Goal: Task Accomplishment & Management: Manage account settings

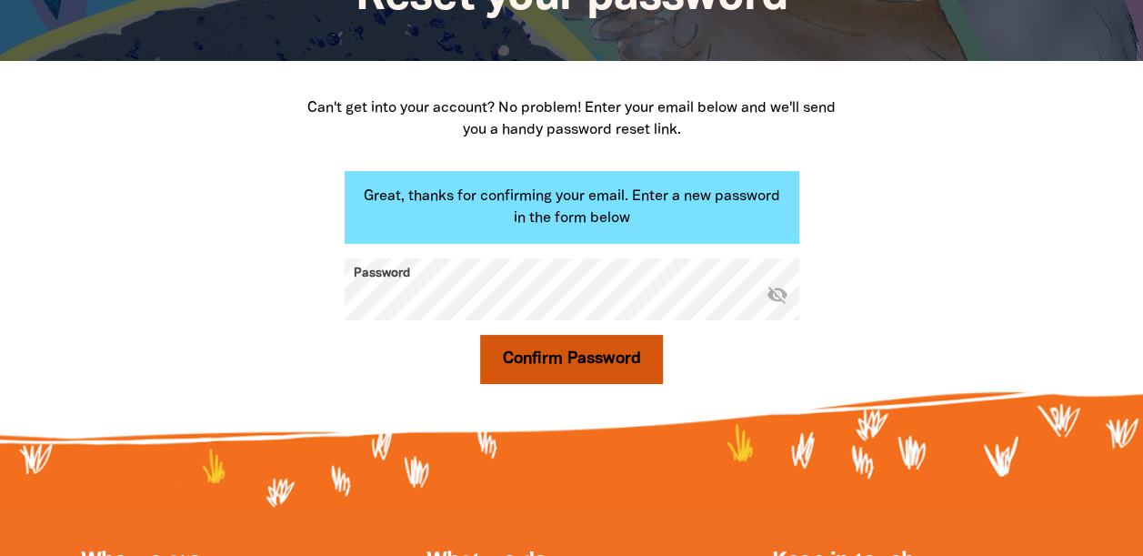
click at [540, 358] on button "Confirm Password" at bounding box center [572, 359] width 184 height 49
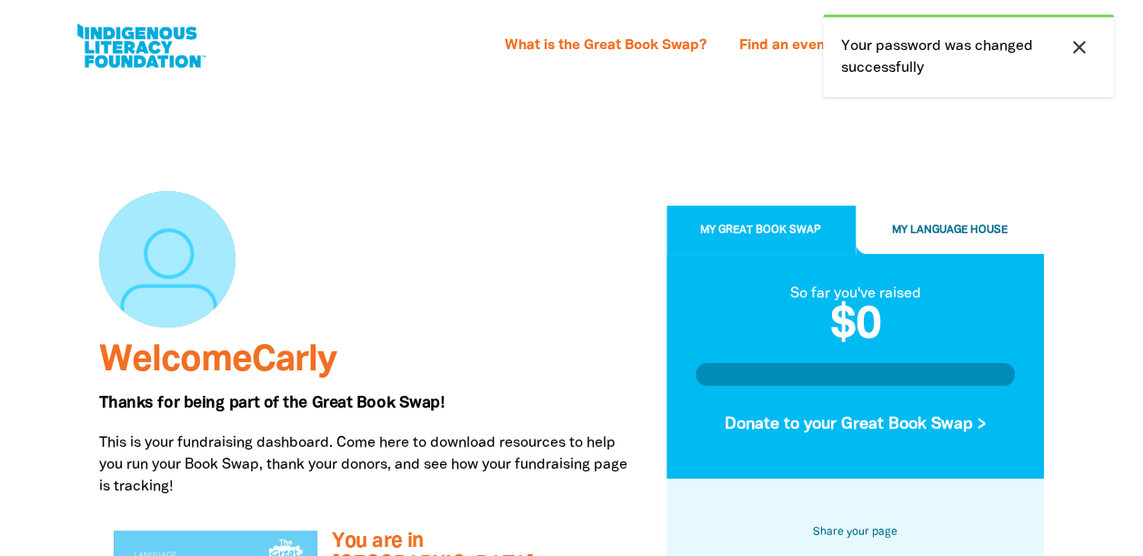
click at [1084, 47] on icon "close" at bounding box center [1079, 47] width 22 height 22
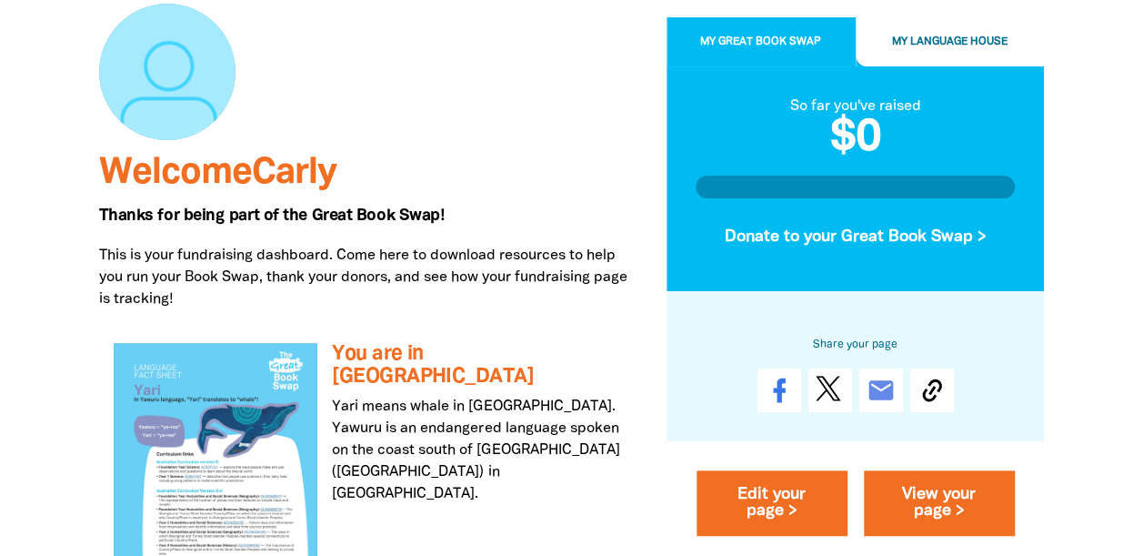
scroll to position [237, 0]
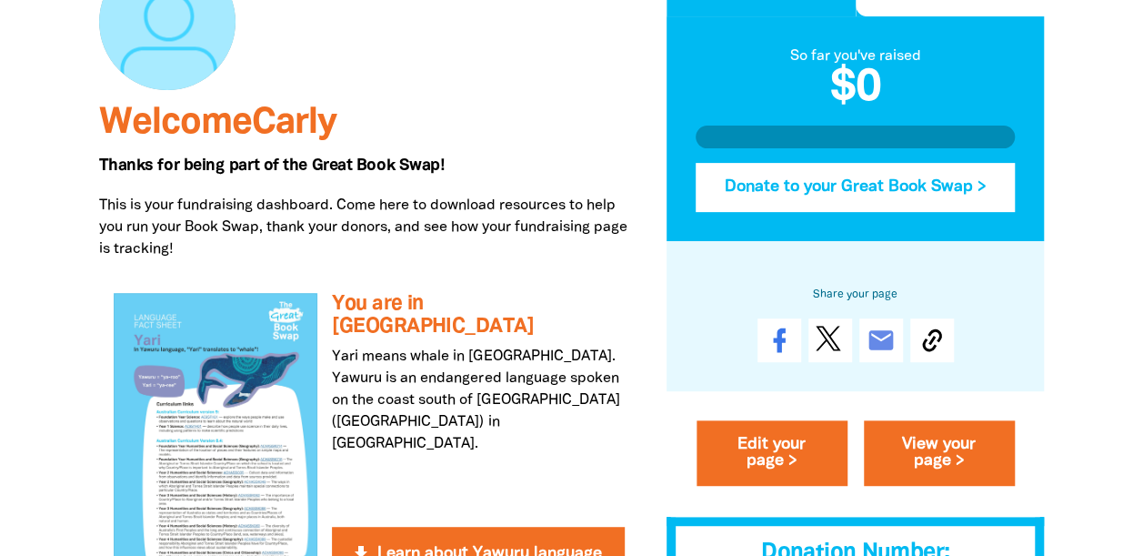
click at [855, 194] on button "Donate to your Great Book Swap >" at bounding box center [856, 187] width 320 height 49
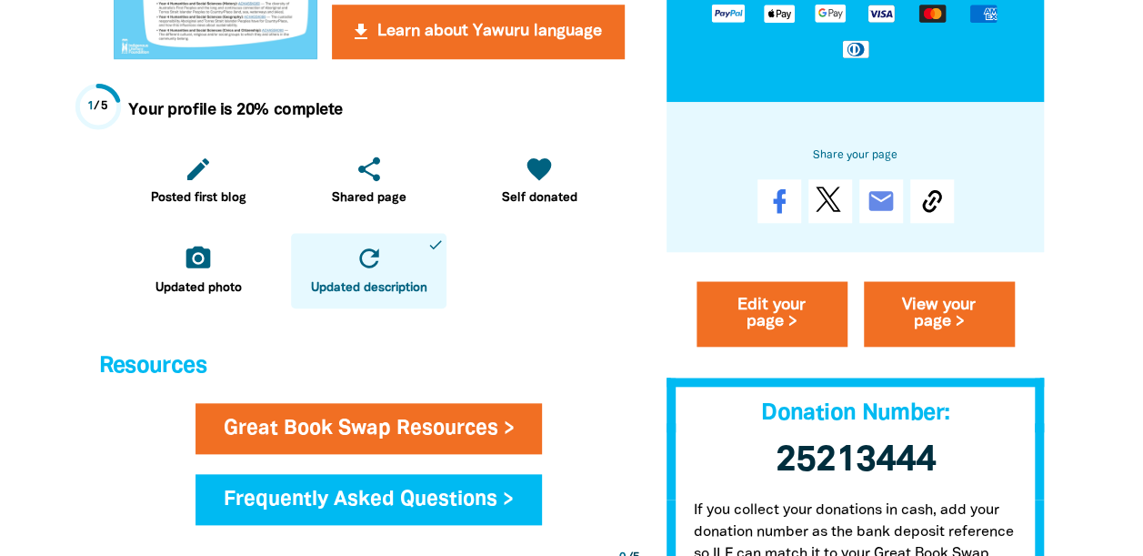
scroll to position [766, 0]
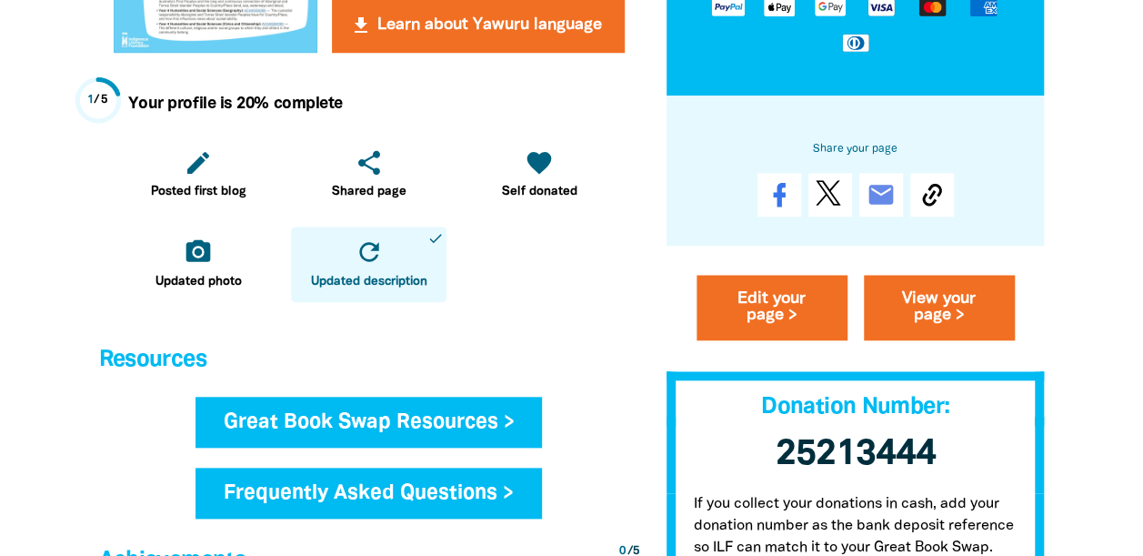
click at [405, 426] on link "Great Book Swap Resources >" at bounding box center [368, 421] width 347 height 51
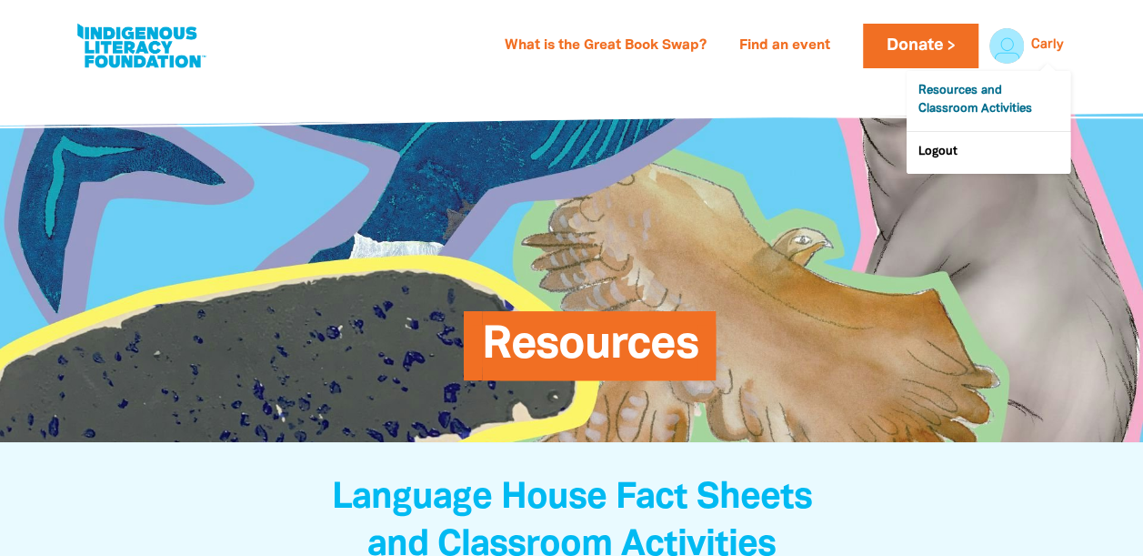
click at [984, 98] on link "Resources and Classroom Activities" at bounding box center [988, 101] width 164 height 60
click at [119, 53] on link at bounding box center [141, 45] width 136 height 55
select select "primary-school"
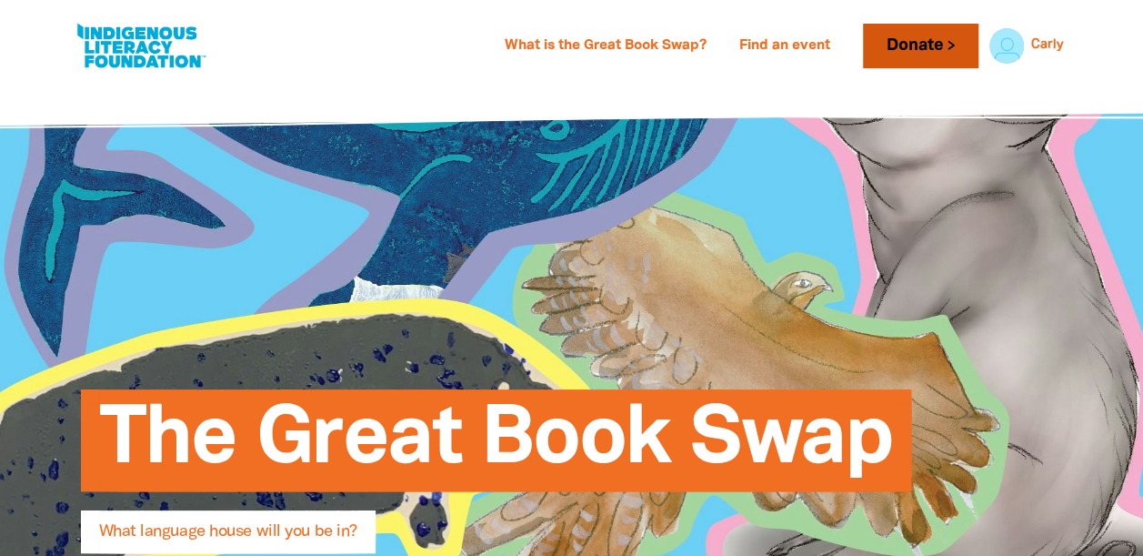
click at [914, 49] on link "Donate" at bounding box center [920, 46] width 115 height 45
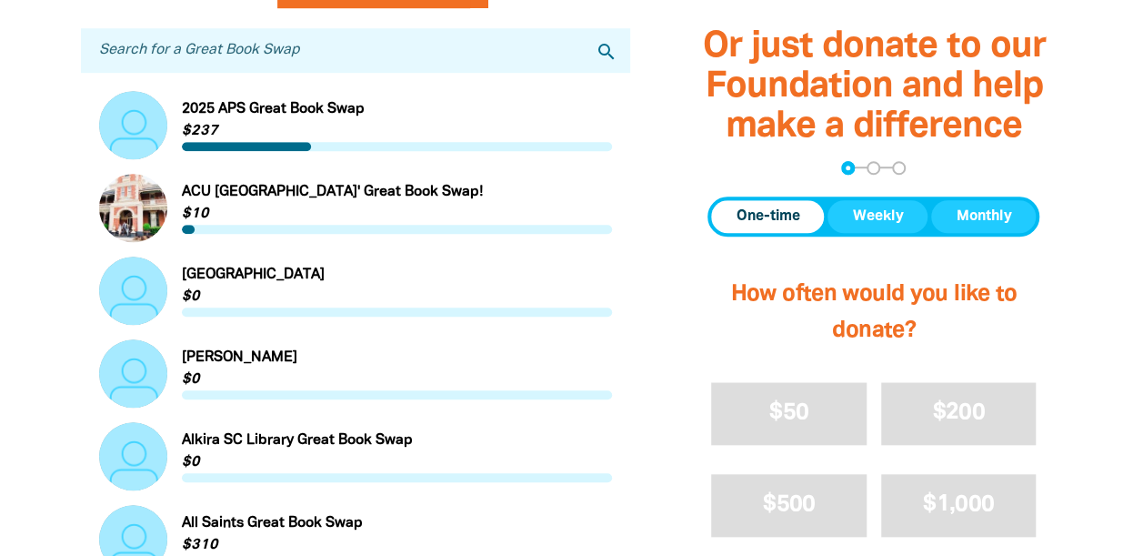
scroll to position [661, 0]
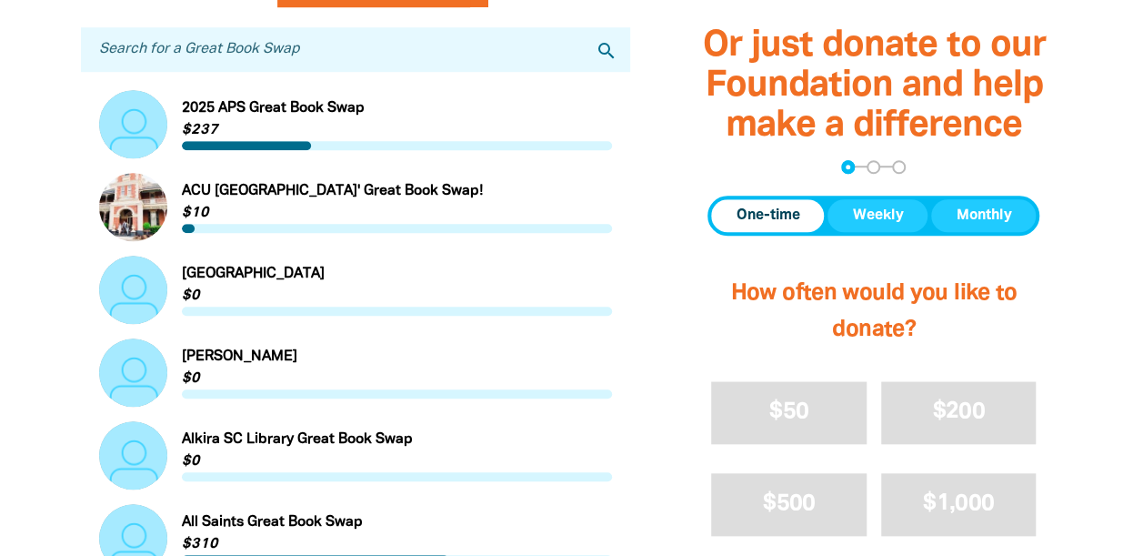
click at [289, 125] on link "Link to 2025 APS Great Book Swap" at bounding box center [356, 124] width 514 height 68
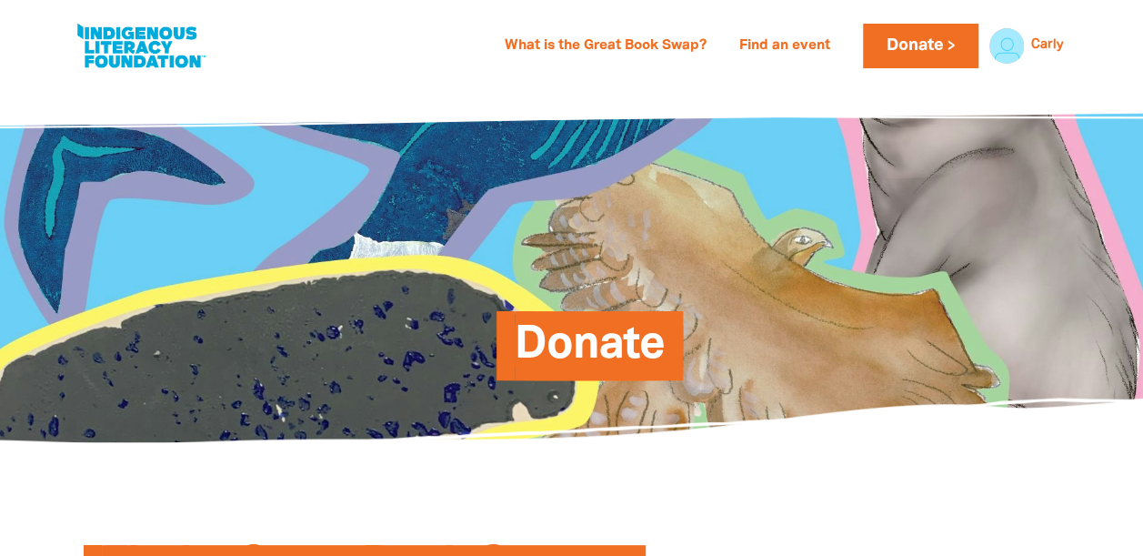
scroll to position [661, 0]
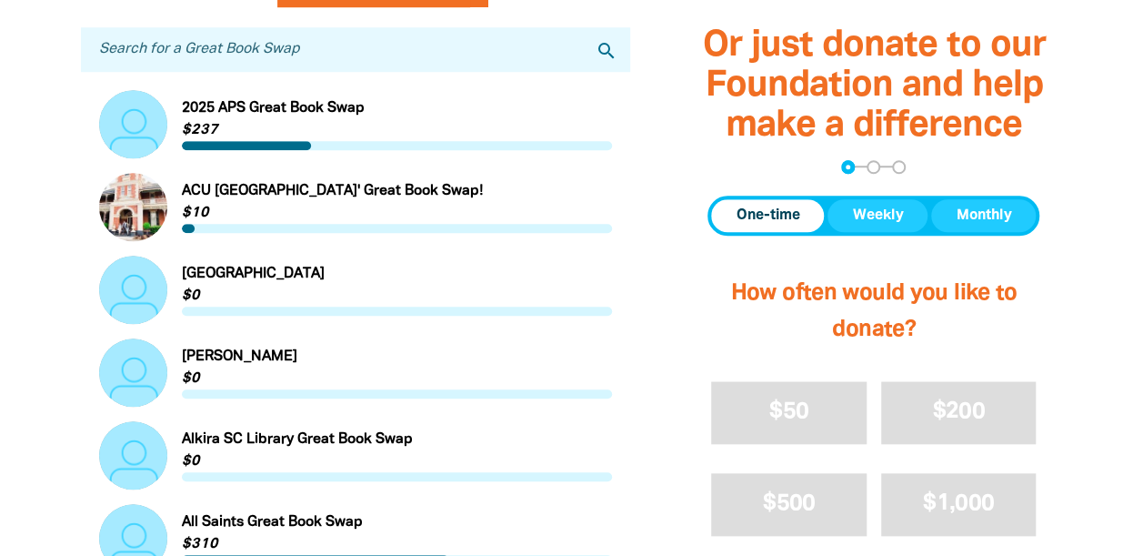
select select "primary-school"
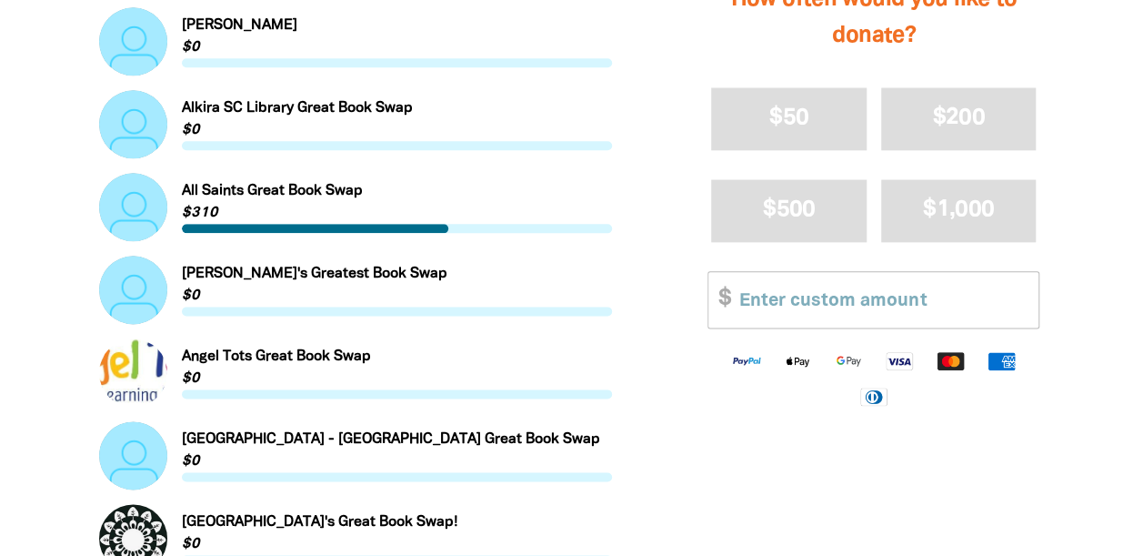
scroll to position [993, 0]
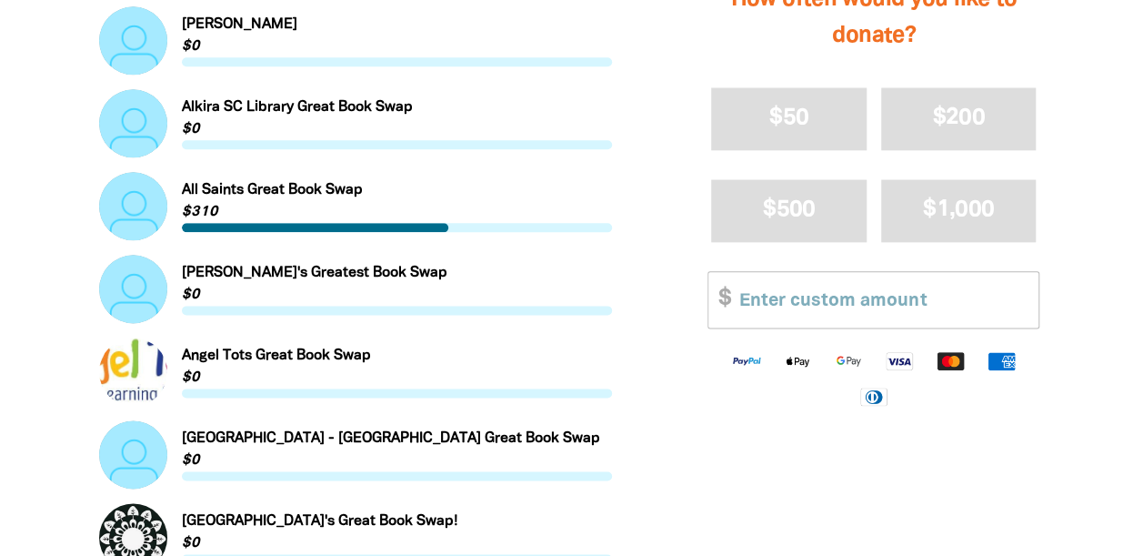
click at [225, 278] on link "Link to [PERSON_NAME]'s Greatest Book Swap" at bounding box center [356, 289] width 514 height 68
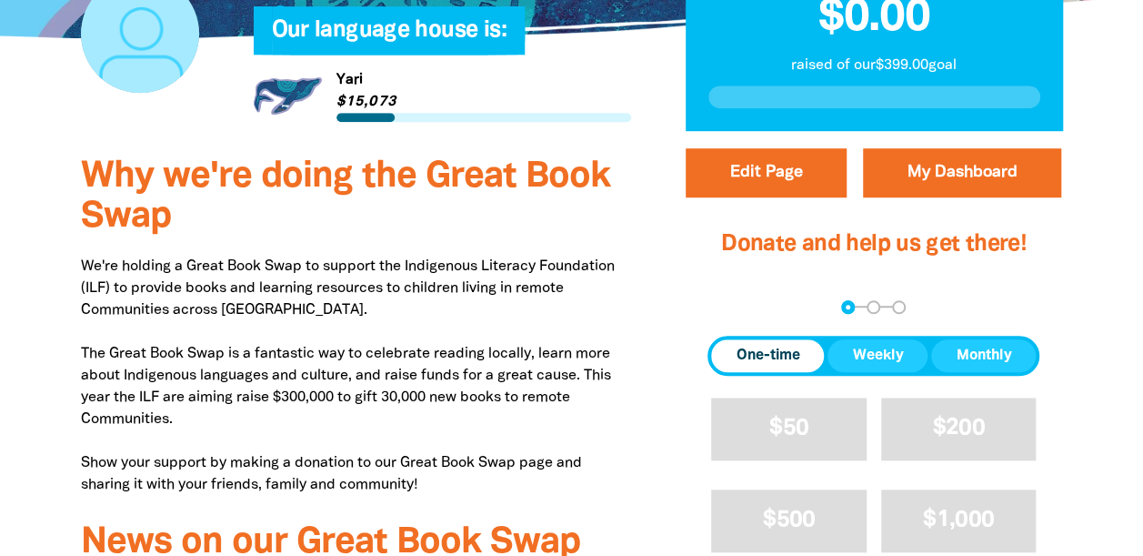
scroll to position [523, 0]
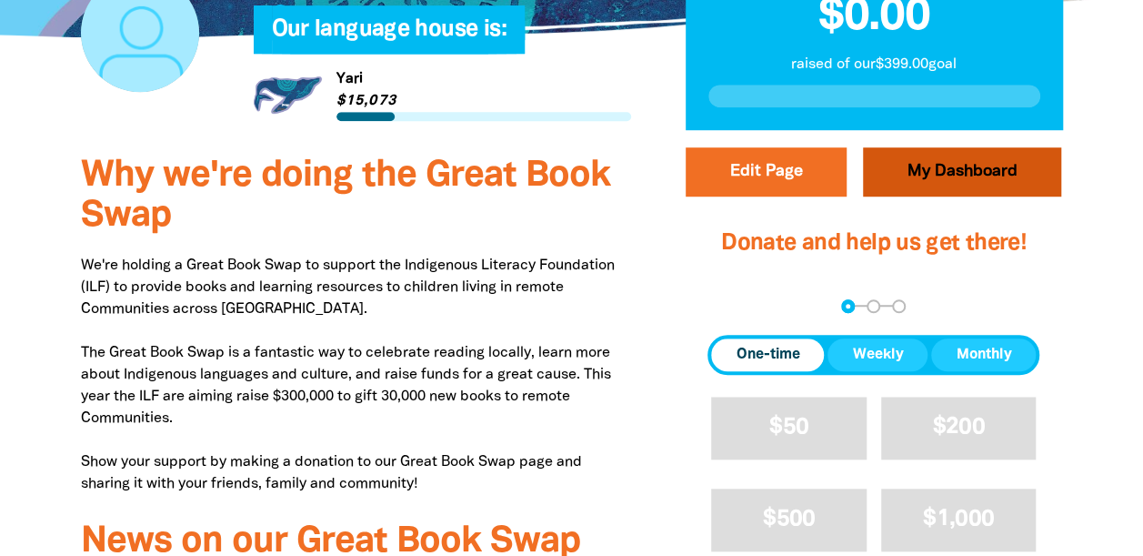
click at [985, 176] on link "My Dashboard" at bounding box center [962, 171] width 198 height 49
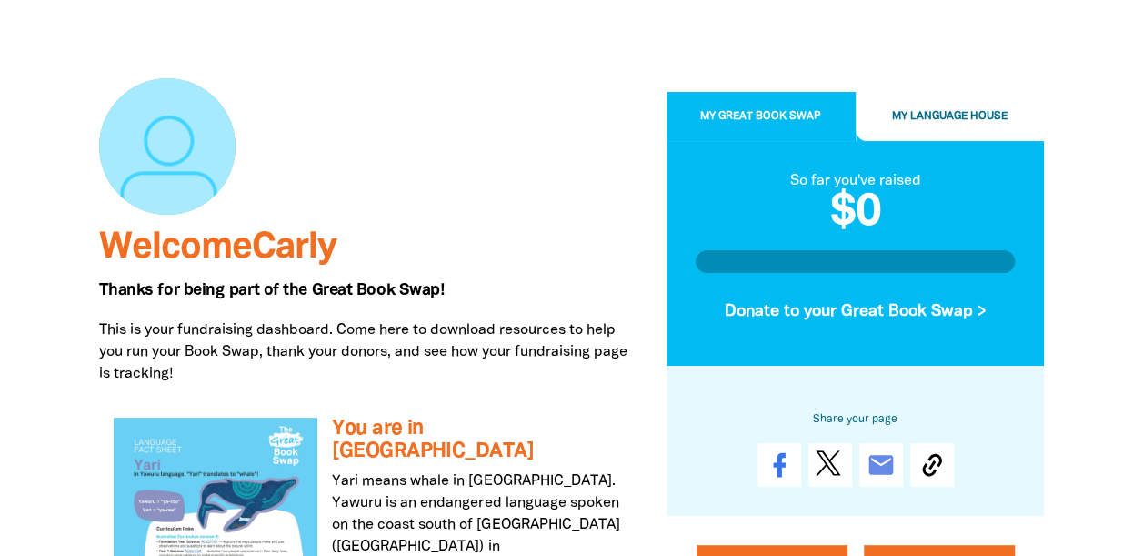
scroll to position [119, 0]
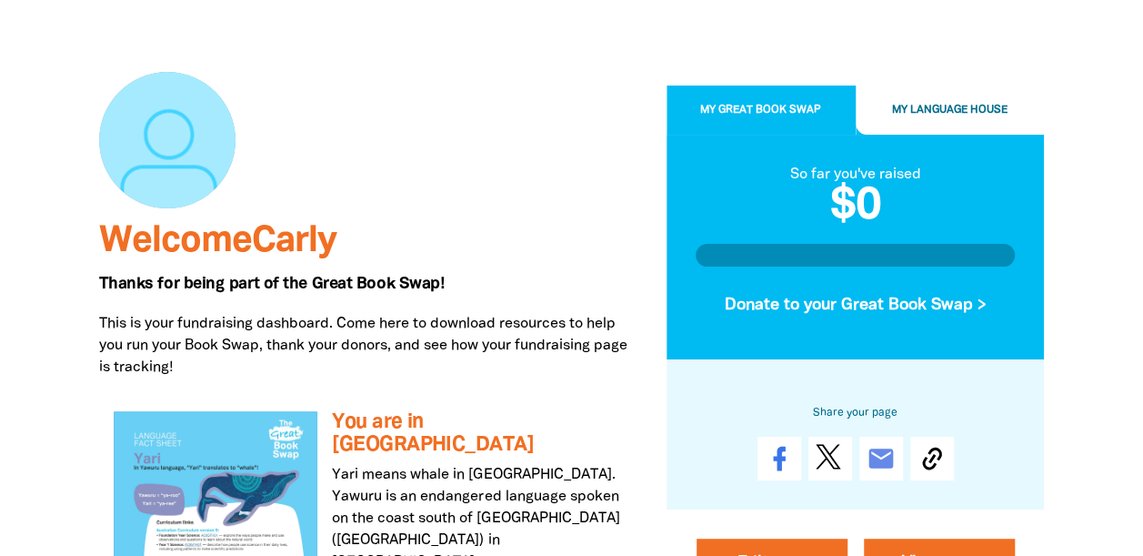
click at [827, 204] on h2 "$0" at bounding box center [856, 207] width 320 height 44
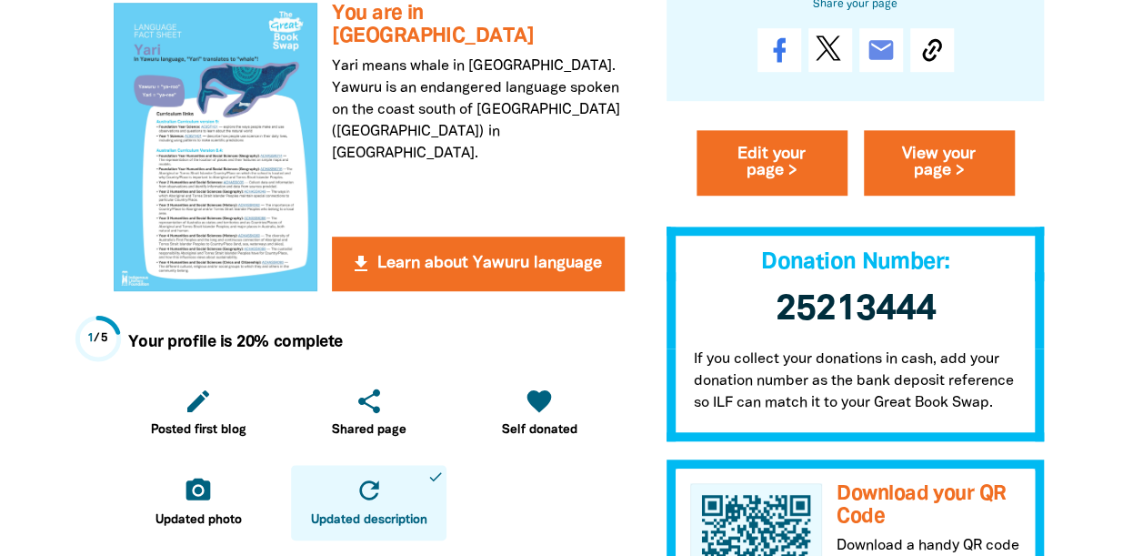
scroll to position [528, 0]
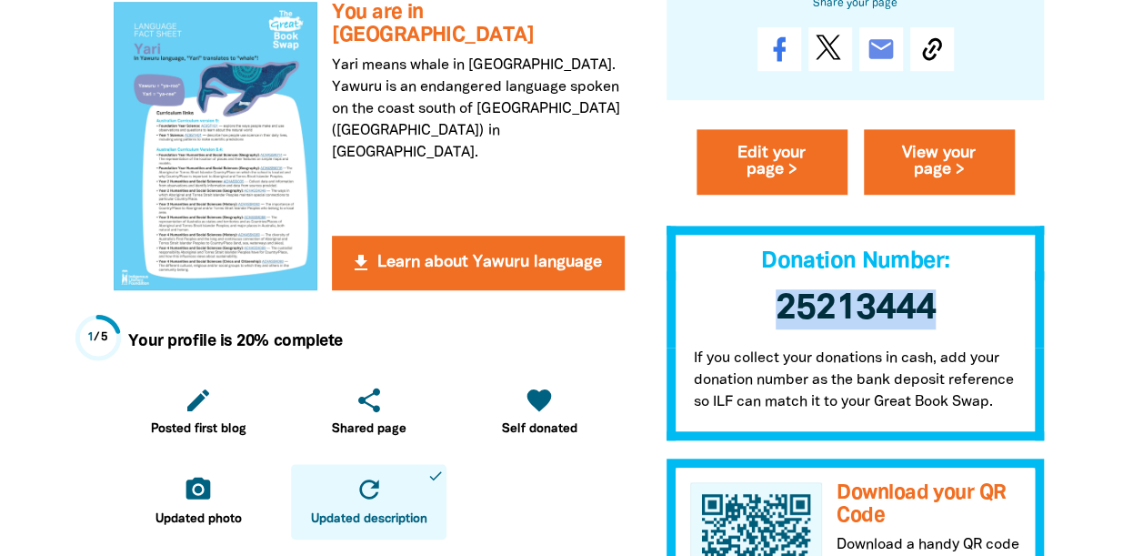
drag, startPoint x: 937, startPoint y: 307, endPoint x: 760, endPoint y: 318, distance: 177.6
click at [760, 318] on h3 "25213444 ﻿" at bounding box center [855, 310] width 378 height 76
drag, startPoint x: 760, startPoint y: 318, endPoint x: 786, endPoint y: 316, distance: 25.5
click at [786, 316] on span "25213444 ﻿" at bounding box center [856, 310] width 160 height 34
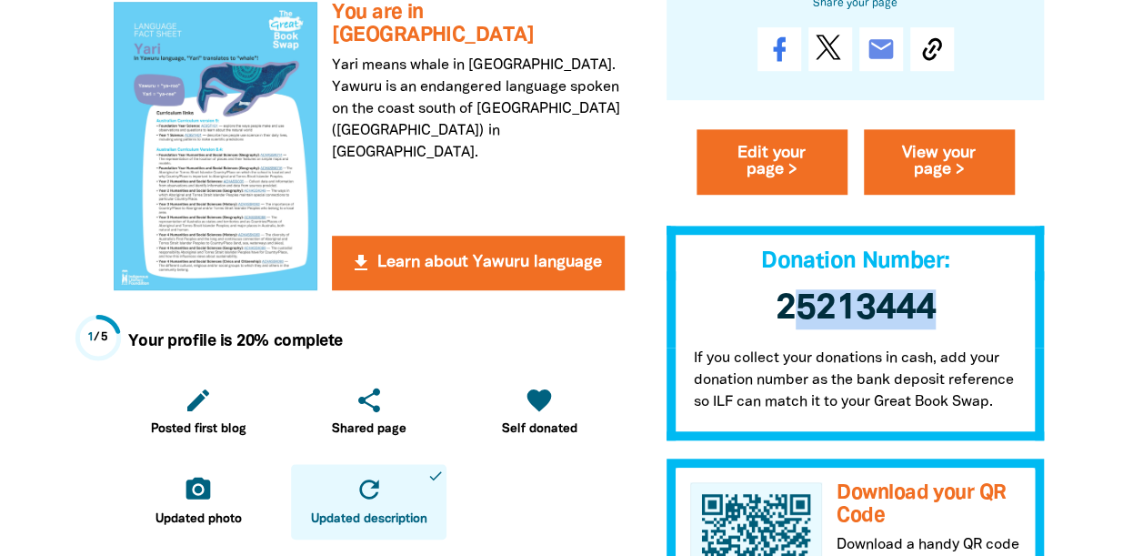
click at [975, 313] on h3 "25213444 ﻿" at bounding box center [855, 310] width 378 height 76
drag, startPoint x: 939, startPoint y: 311, endPoint x: 771, endPoint y: 320, distance: 168.4
click at [771, 320] on h3 "25213444 ﻿" at bounding box center [855, 310] width 378 height 76
drag, startPoint x: 771, startPoint y: 320, endPoint x: 792, endPoint y: 318, distance: 21.0
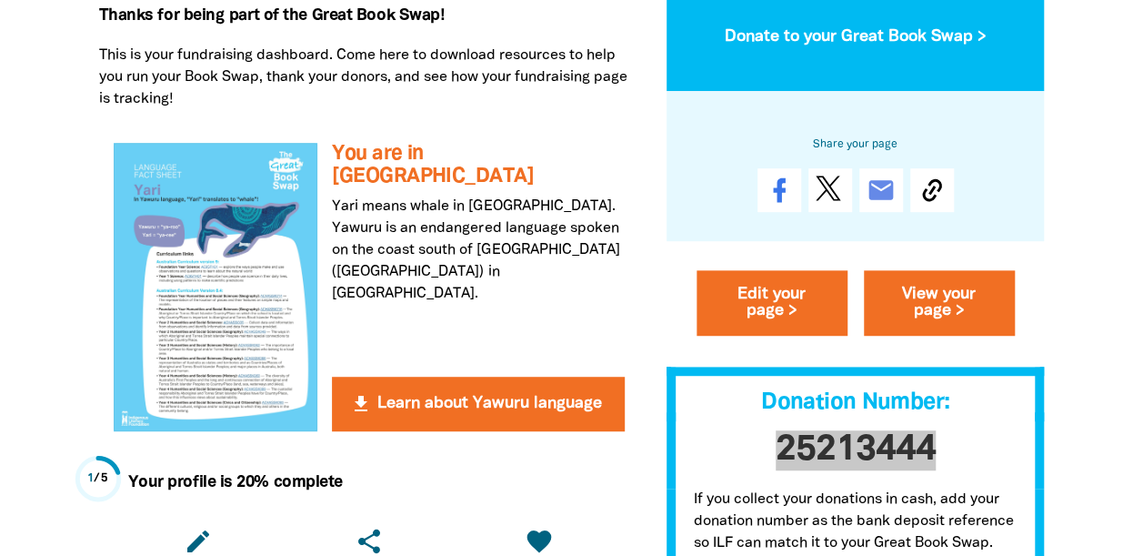
scroll to position [383, 0]
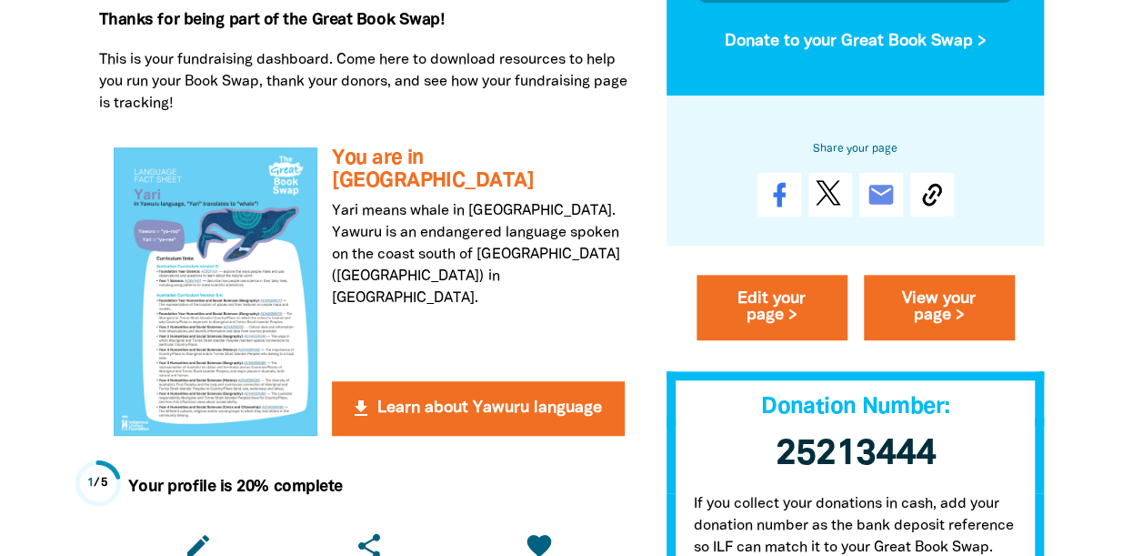
click at [633, 290] on div "get_app You are in Yari house Yari means whale in [GEOGRAPHIC_DATA]. Yawuru is …" at bounding box center [369, 291] width 540 height 316
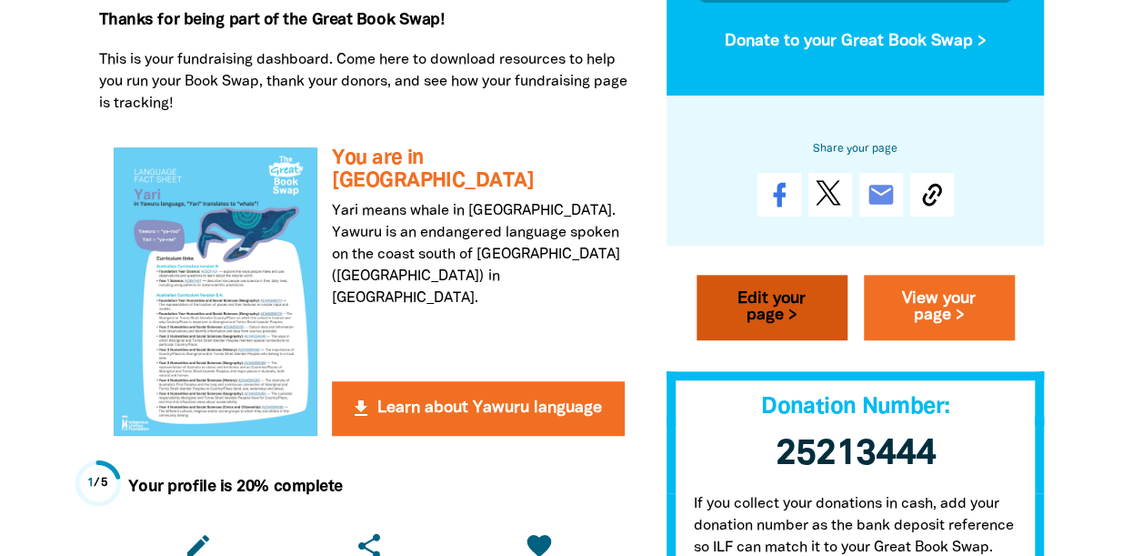
click at [745, 315] on link "Edit your page >" at bounding box center [771, 307] width 151 height 65
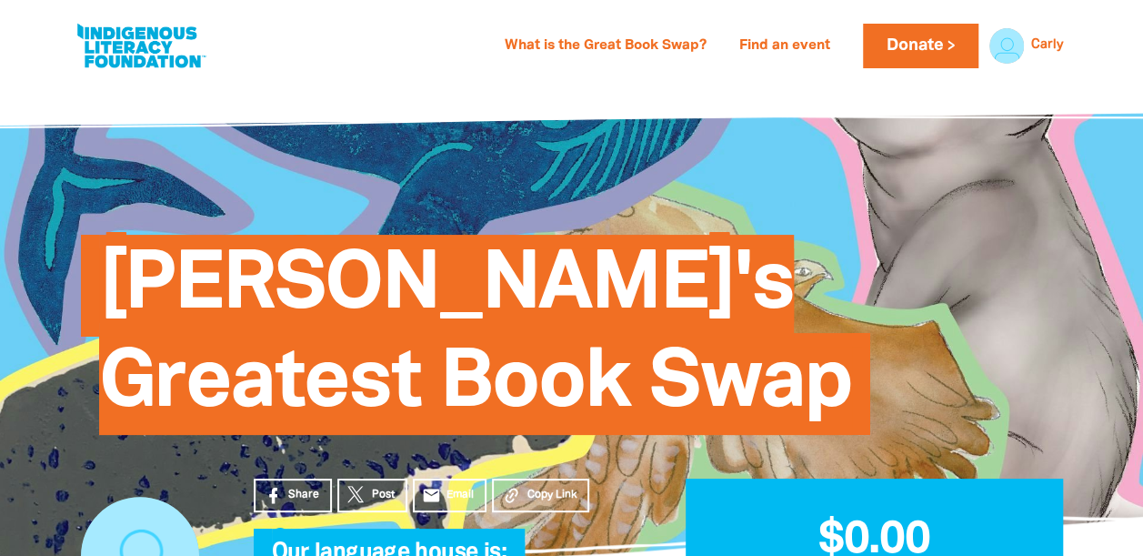
select select "VIC"
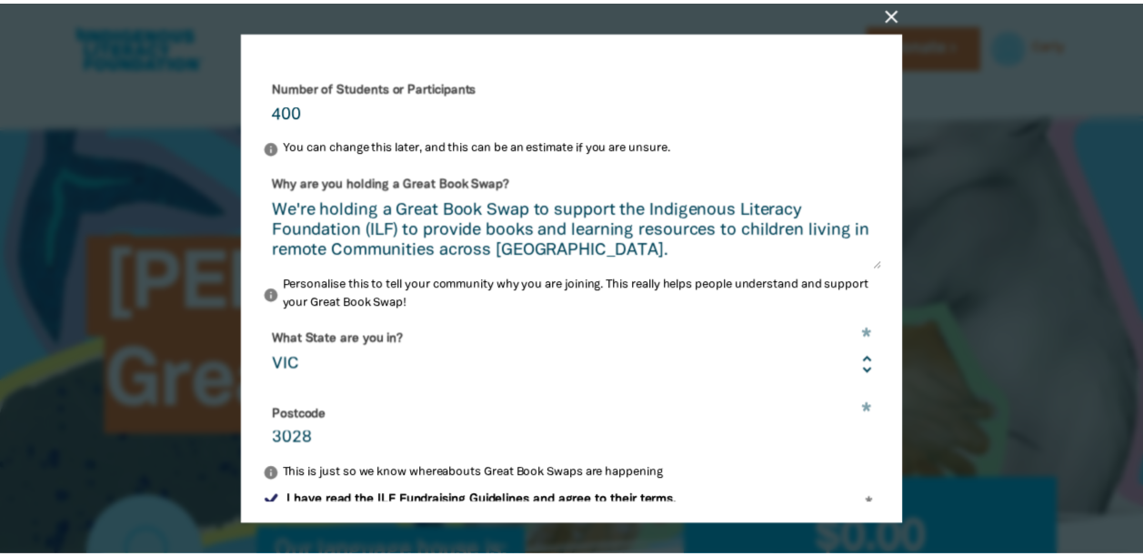
scroll to position [593, 0]
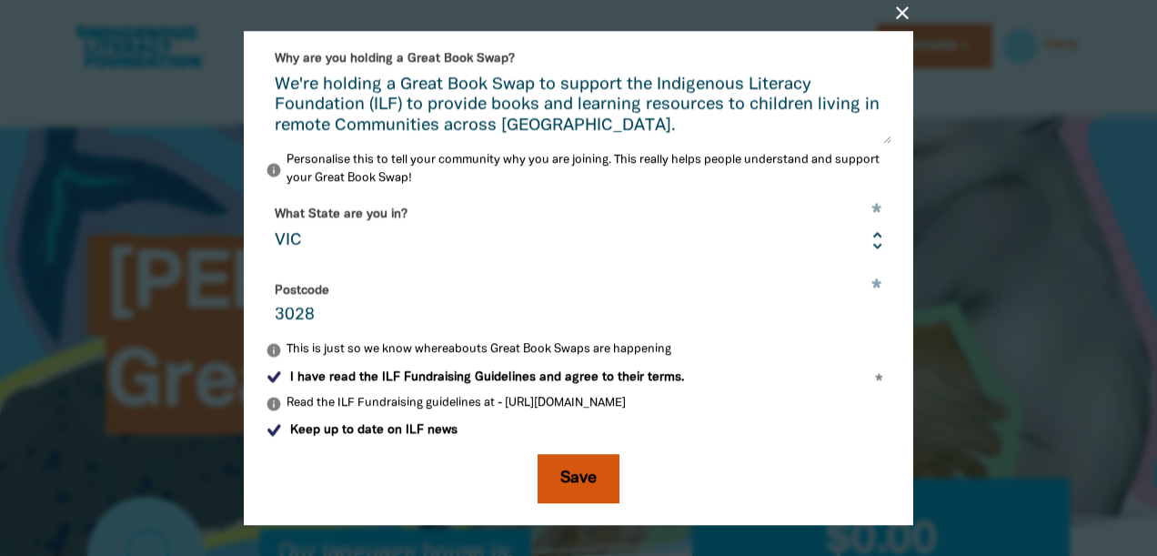
type input "400"
click at [560, 486] on button "Save" at bounding box center [578, 478] width 82 height 49
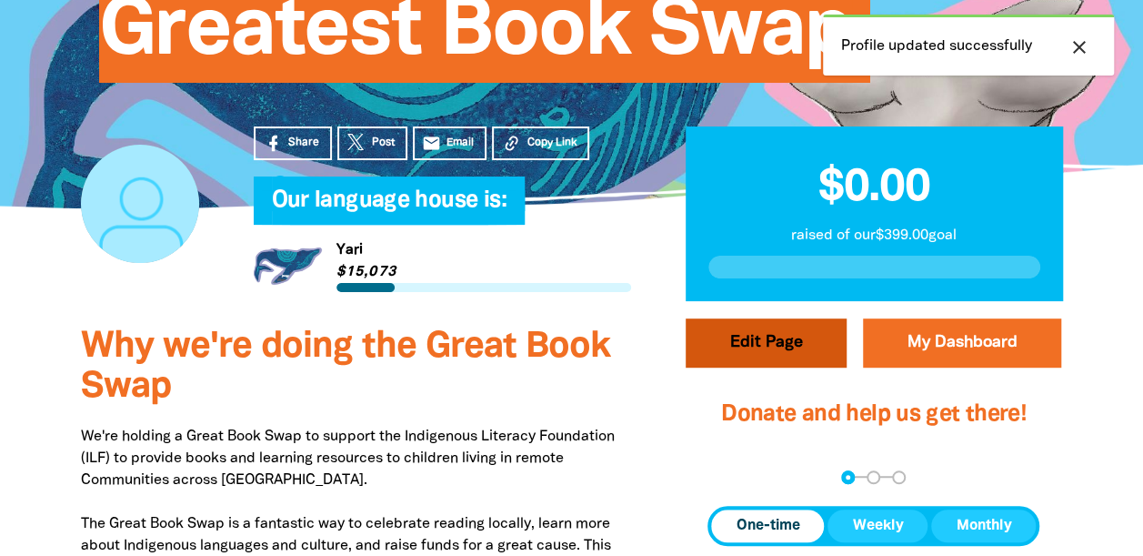
scroll to position [353, 0]
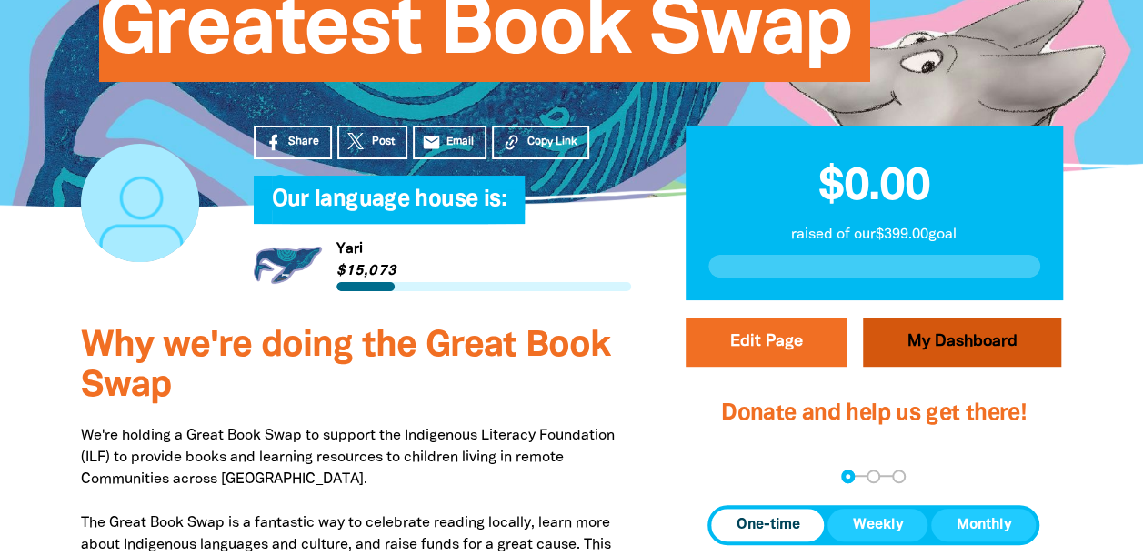
click at [956, 333] on link "My Dashboard" at bounding box center [962, 341] width 198 height 49
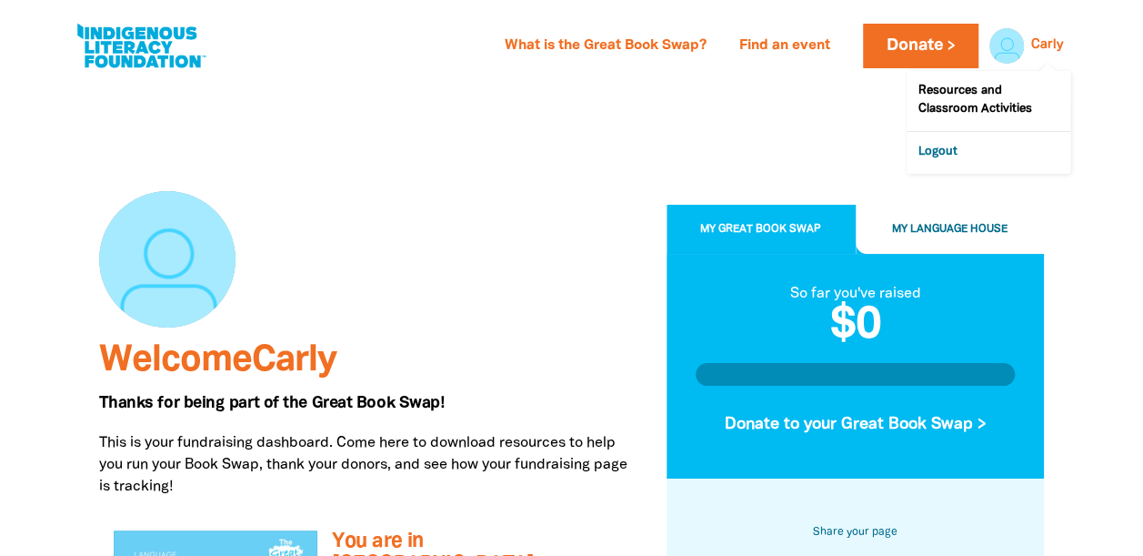
click at [947, 145] on link "Logout" at bounding box center [988, 153] width 164 height 42
